Goal: Transaction & Acquisition: Purchase product/service

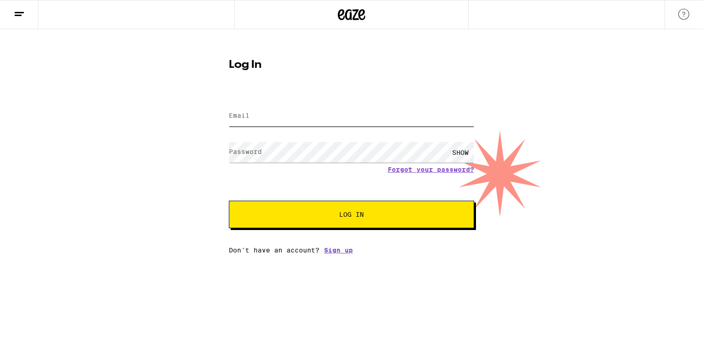
type input "[EMAIL_ADDRESS][DOMAIN_NAME]"
drag, startPoint x: 0, startPoint y: 0, endPoint x: 317, endPoint y: 119, distance: 338.5
click at [317, 119] on input "[EMAIL_ADDRESS][DOMAIN_NAME]" at bounding box center [351, 116] width 245 height 21
click at [341, 216] on span "Log In" at bounding box center [351, 214] width 25 height 6
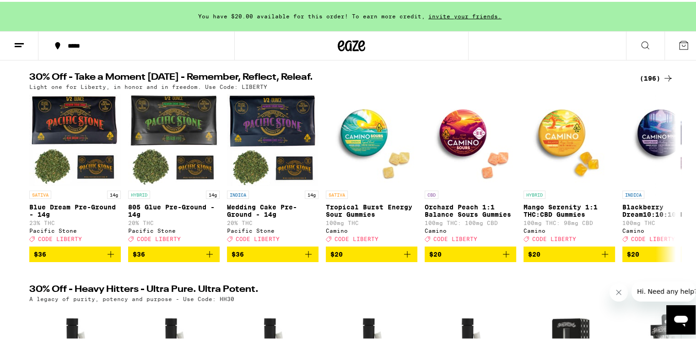
scroll to position [92, 0]
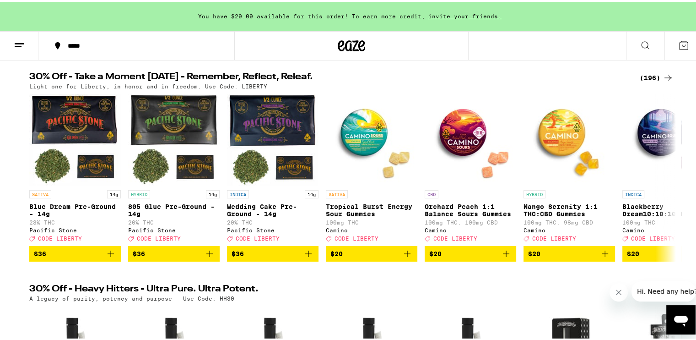
click at [666, 76] on icon at bounding box center [667, 76] width 7 height 6
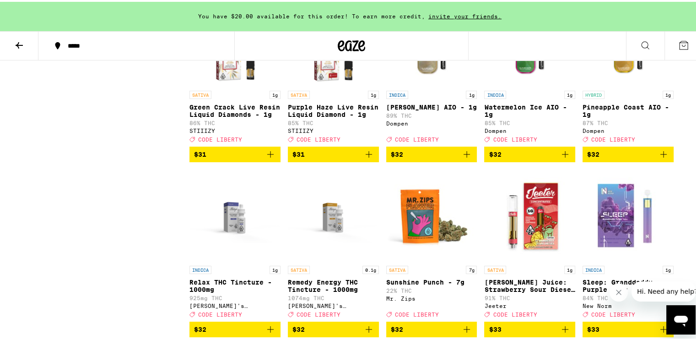
scroll to position [4713, 0]
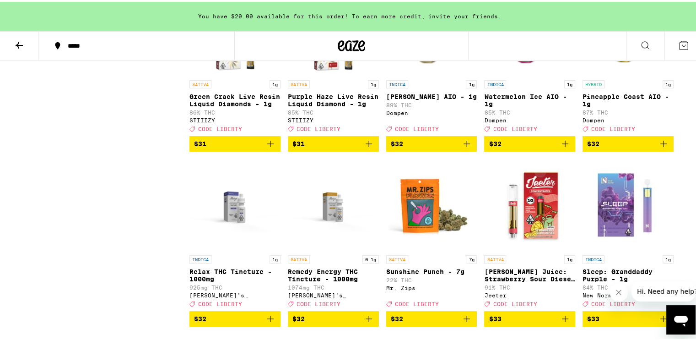
click at [618, 291] on icon "Close message from company" at bounding box center [618, 291] width 5 height 5
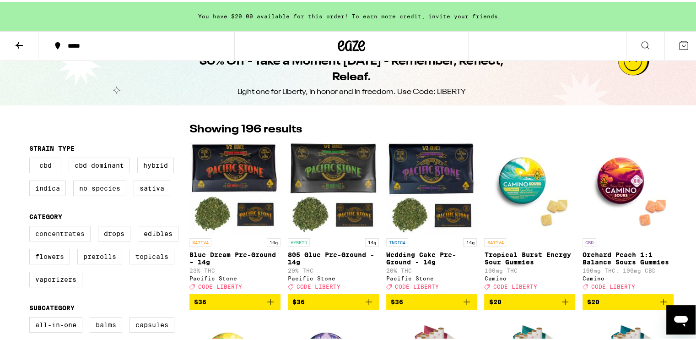
scroll to position [0, 0]
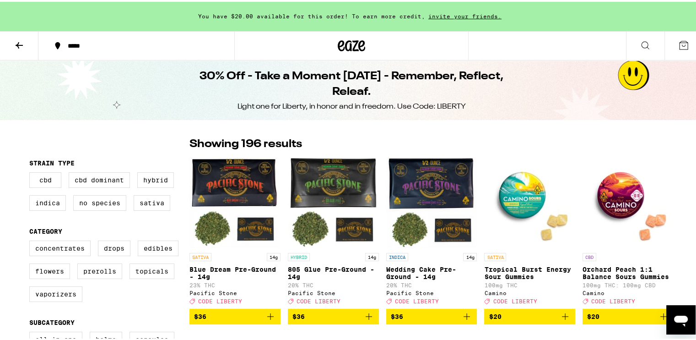
click at [21, 40] on icon at bounding box center [19, 43] width 11 height 11
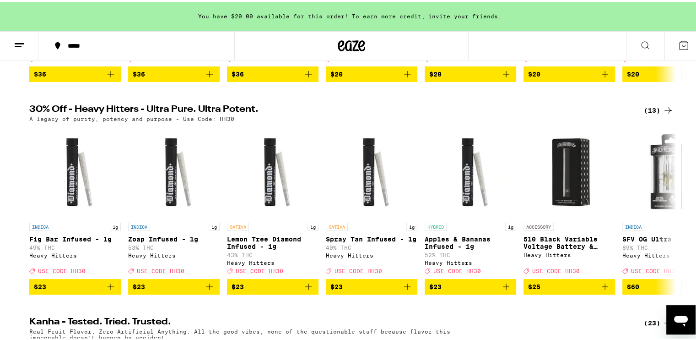
scroll to position [275, 0]
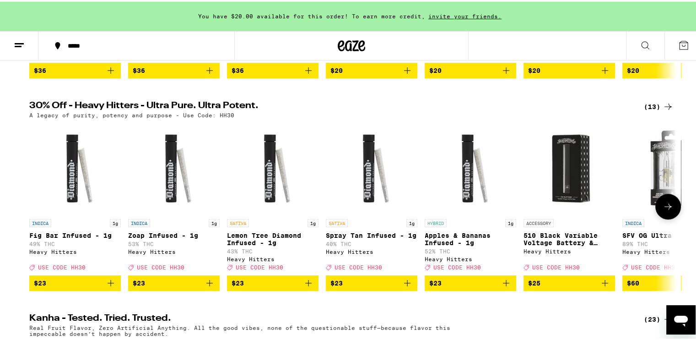
click at [657, 217] on button at bounding box center [668, 205] width 26 height 26
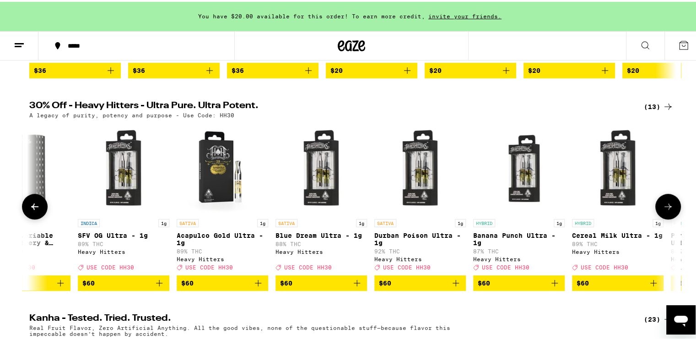
click at [663, 210] on icon at bounding box center [668, 204] width 11 height 11
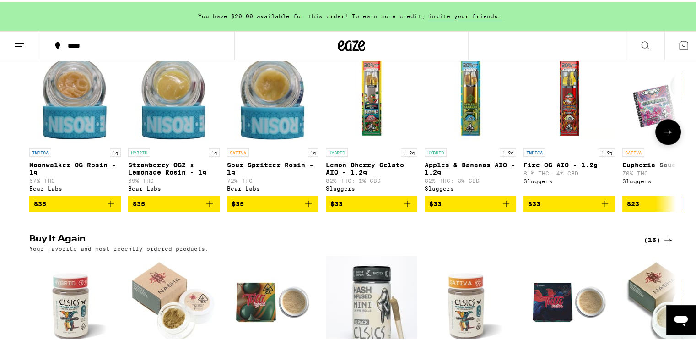
scroll to position [732, 0]
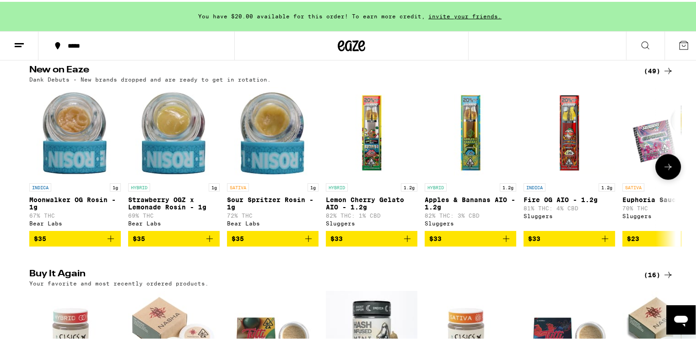
click at [663, 170] on icon at bounding box center [668, 164] width 11 height 11
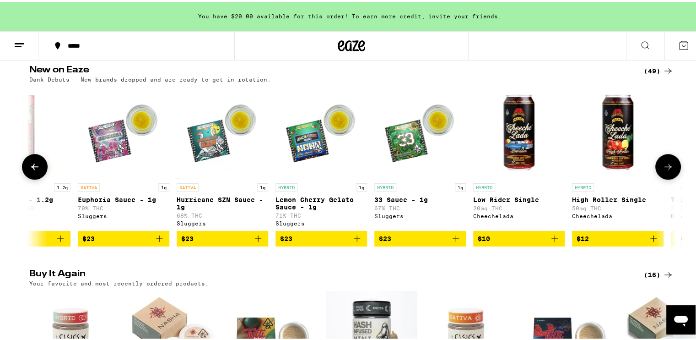
click at [663, 170] on icon at bounding box center [668, 164] width 11 height 11
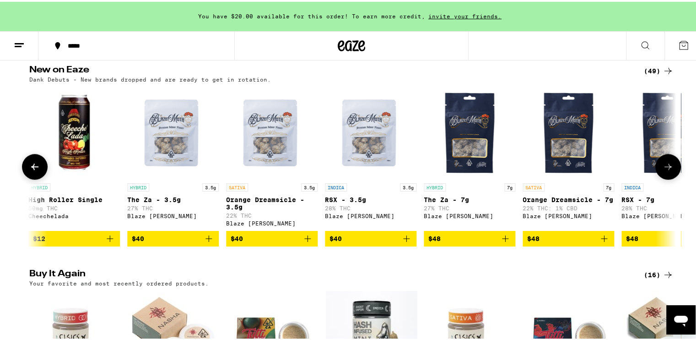
scroll to position [0, 1089]
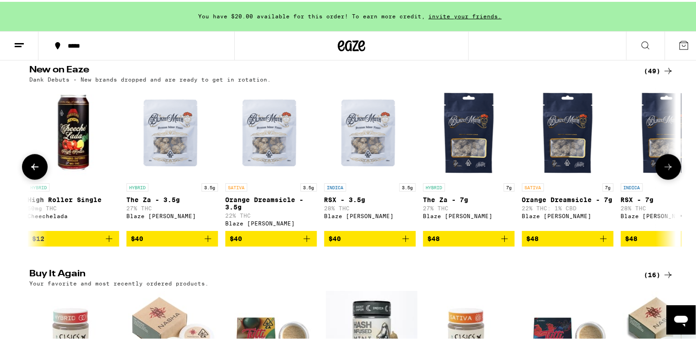
click at [663, 170] on icon at bounding box center [668, 164] width 11 height 11
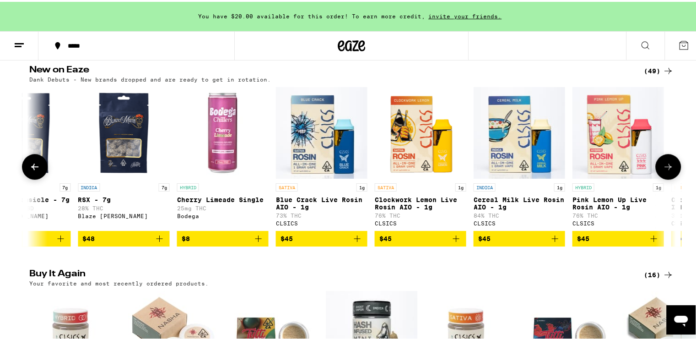
scroll to position [0, 1634]
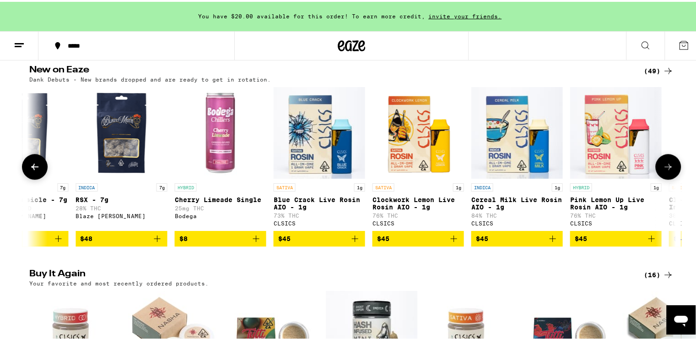
click at [663, 170] on icon at bounding box center [668, 164] width 11 height 11
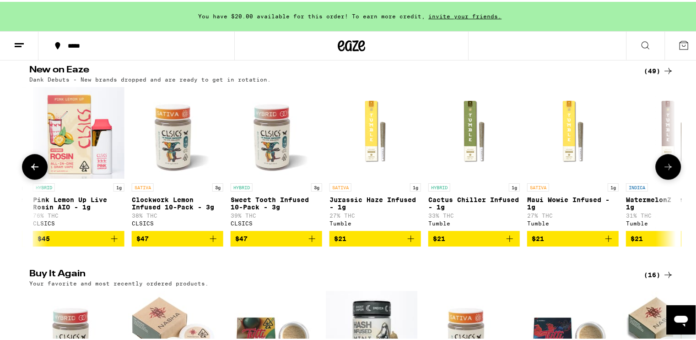
scroll to position [0, 2179]
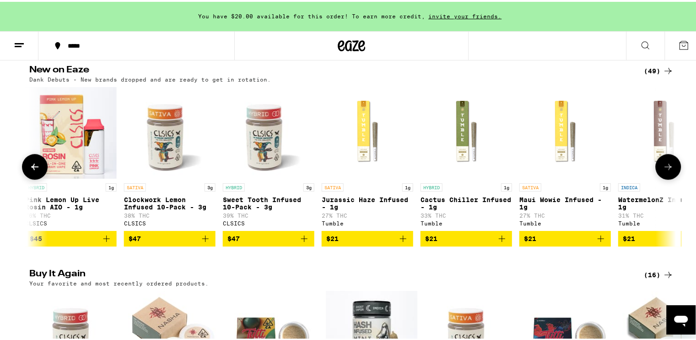
click at [670, 170] on icon at bounding box center [668, 164] width 11 height 11
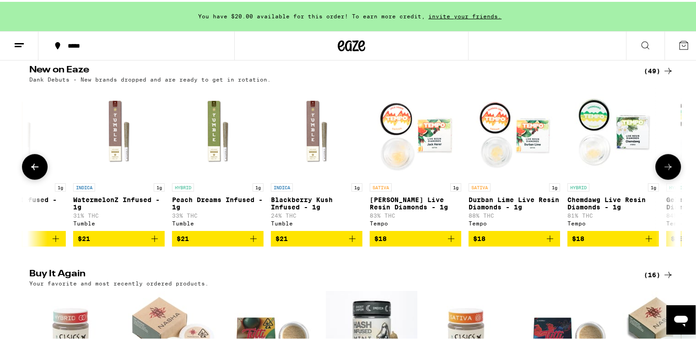
click at [670, 170] on icon at bounding box center [668, 164] width 11 height 11
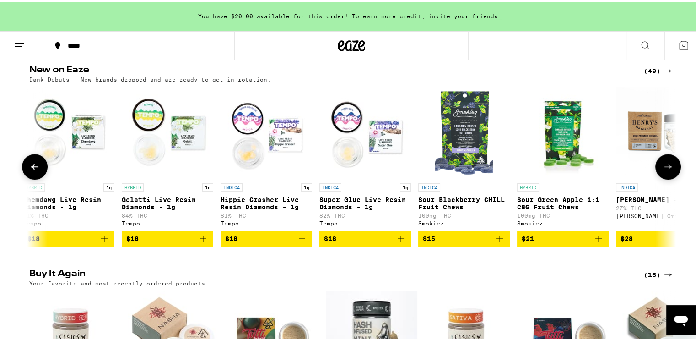
click at [670, 170] on icon at bounding box center [668, 164] width 11 height 11
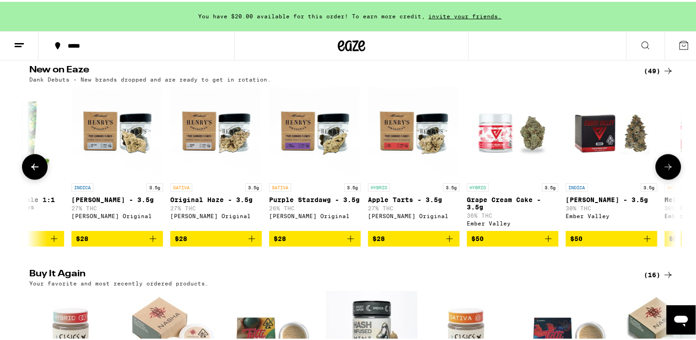
scroll to position [0, 3813]
click at [670, 170] on icon at bounding box center [668, 164] width 11 height 11
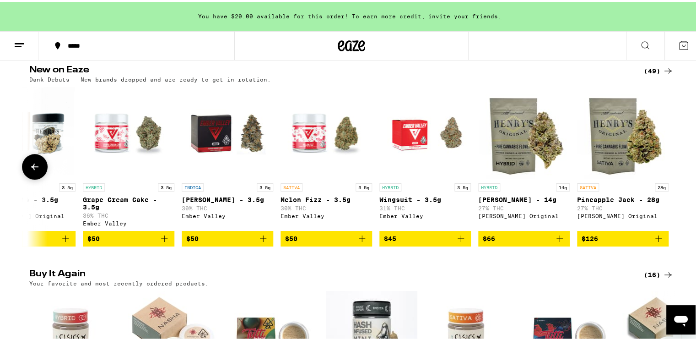
scroll to position [0, 4199]
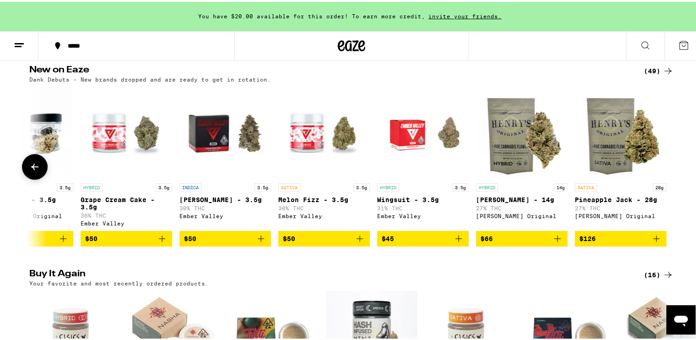
click at [670, 178] on div at bounding box center [668, 165] width 26 height 26
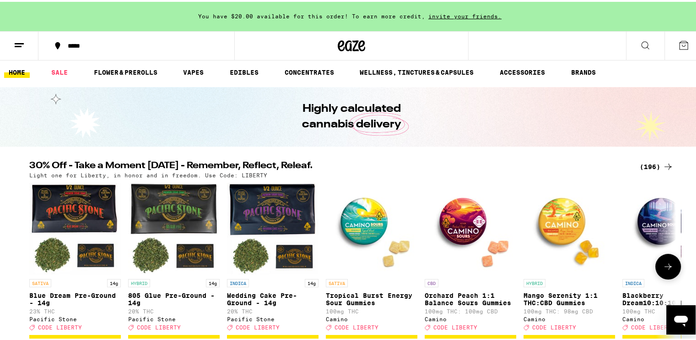
scroll to position [0, 0]
